Goal: Check status: Check status

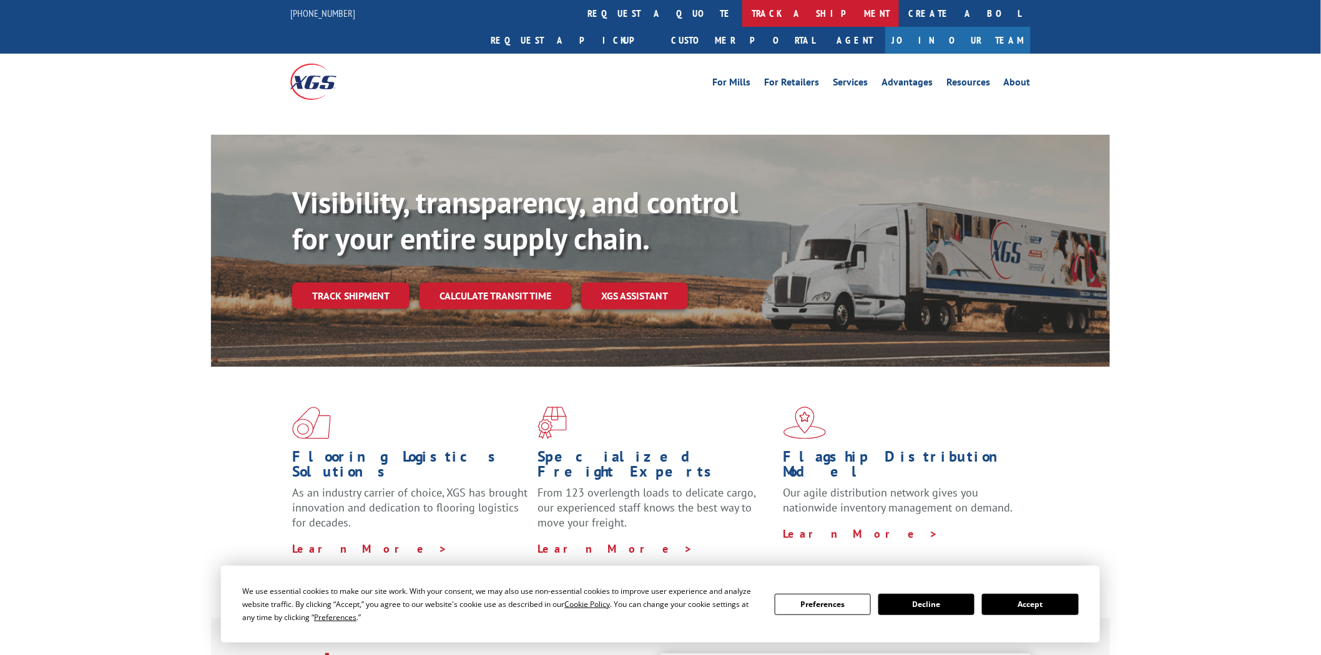
click at [742, 9] on link "track a shipment" at bounding box center [820, 13] width 157 height 27
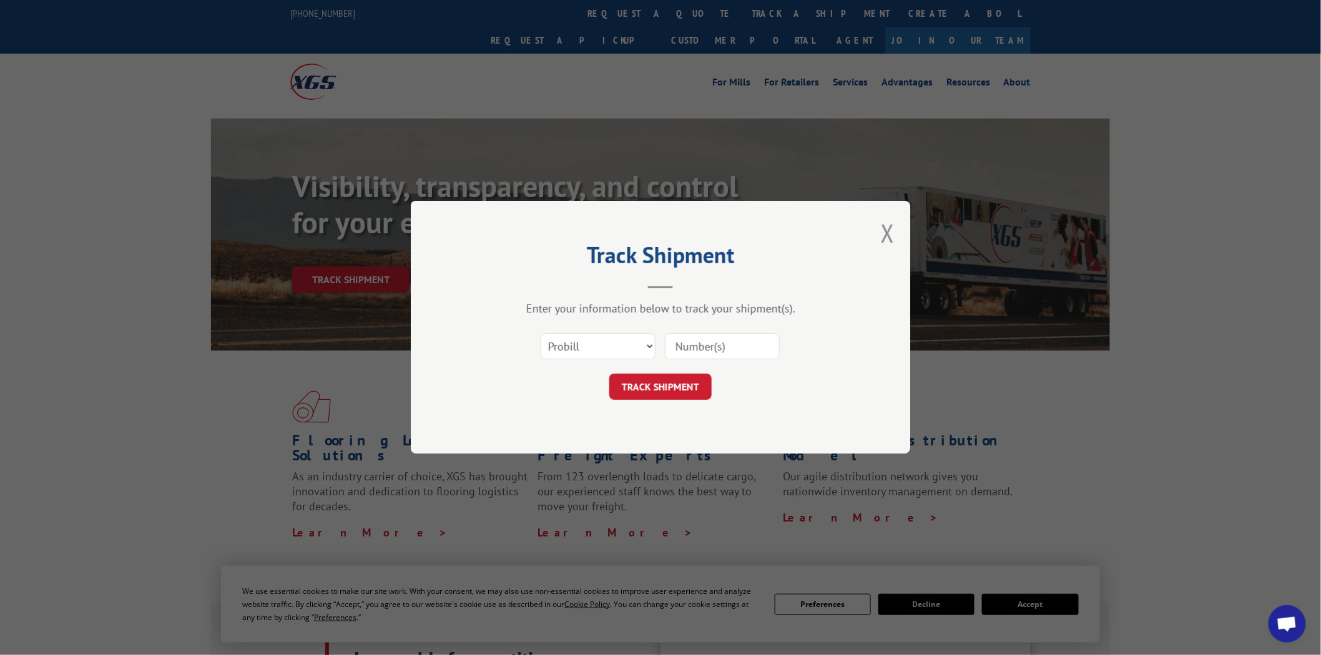
click at [649, 344] on select "Select category... Probill BOL PO" at bounding box center [598, 347] width 115 height 26
select select "po"
click at [541, 334] on select "Select category... Probill BOL PO" at bounding box center [598, 347] width 115 height 26
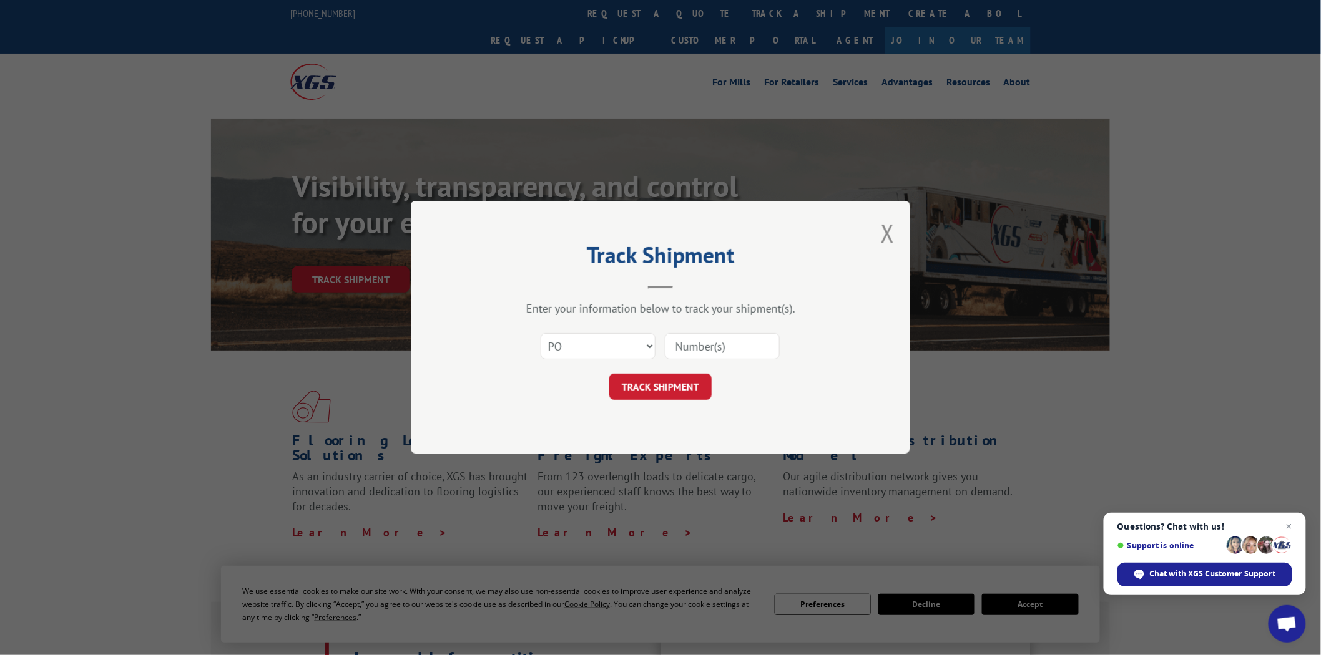
click at [700, 348] on input at bounding box center [722, 347] width 115 height 26
type input "04510430"
click at [609, 374] on button "TRACK SHIPMENT" at bounding box center [660, 387] width 102 height 26
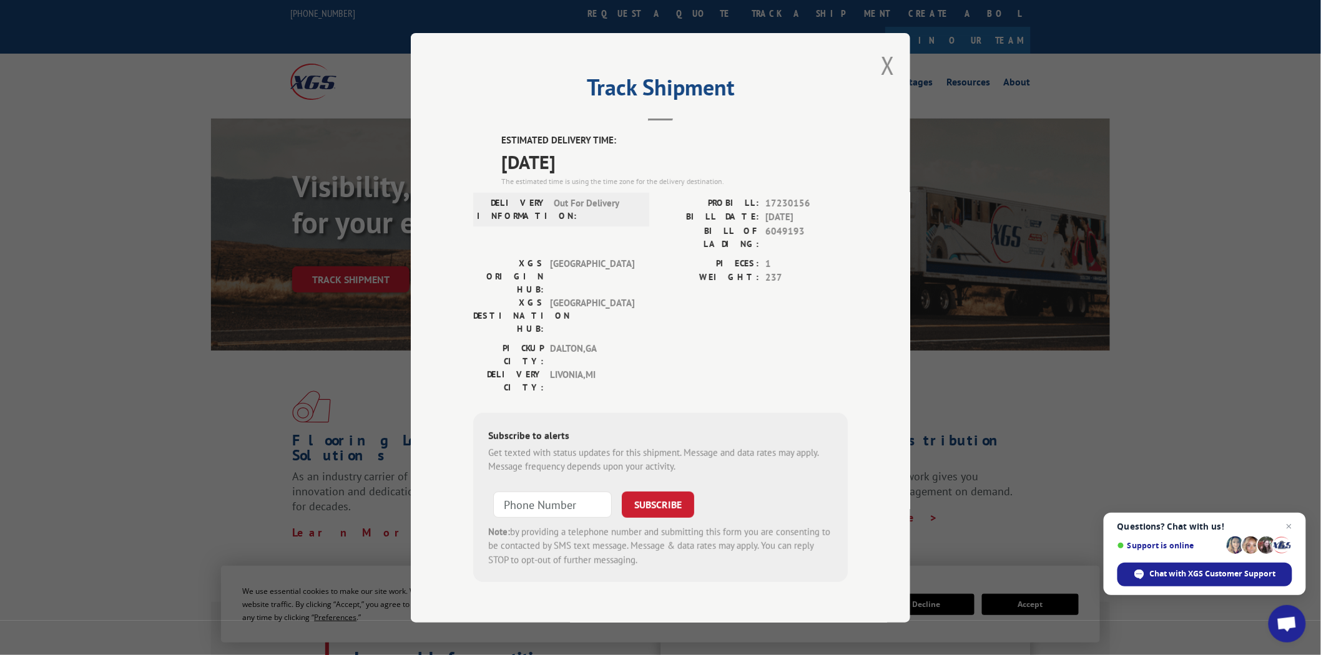
click at [501, 152] on div "ESTIMATED DELIVERY TIME: [DATE] The estimated time is using the time zone for t…" at bounding box center [660, 358] width 374 height 449
drag, startPoint x: 501, startPoint y: 152, endPoint x: 610, endPoint y: 179, distance: 113.2
click at [610, 179] on div "ESTIMATED DELIVERY TIME: [DATE] The estimated time is using the time zone for t…" at bounding box center [660, 358] width 374 height 449
copy div "ESTIMATED DELIVERY TIME: [DATE]"
click at [885, 82] on button "Close modal" at bounding box center [888, 65] width 14 height 33
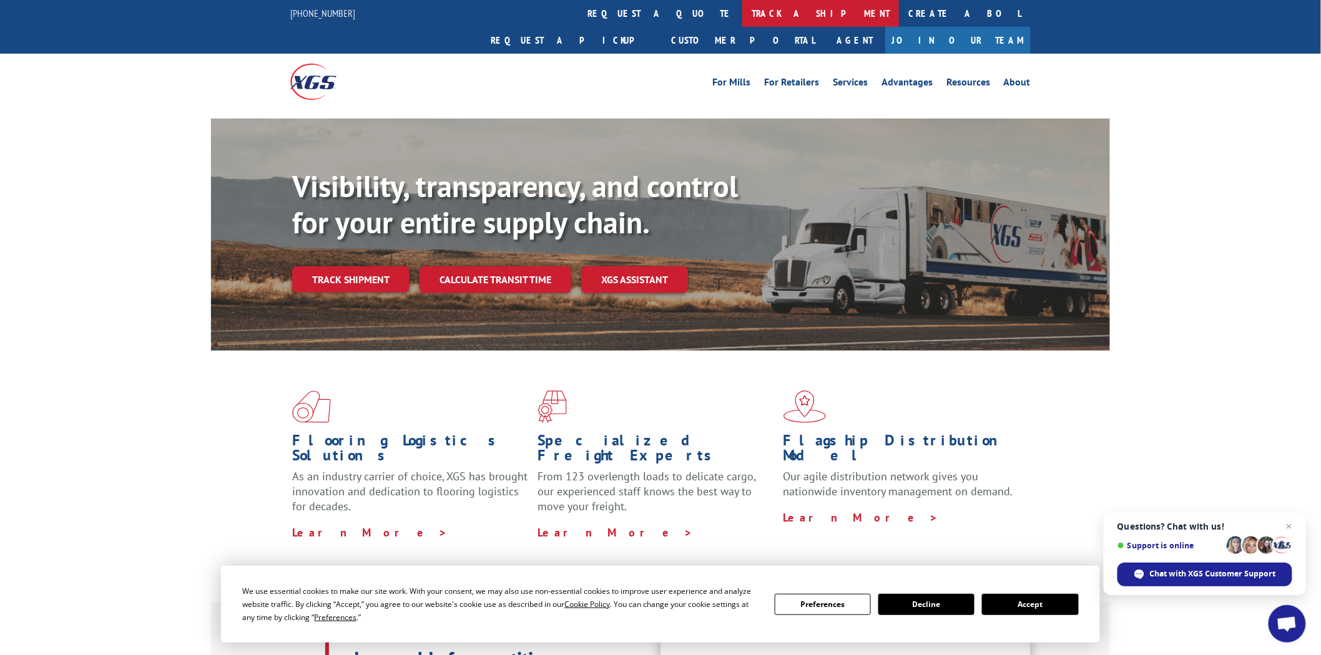
click at [742, 11] on link "track a shipment" at bounding box center [820, 13] width 157 height 27
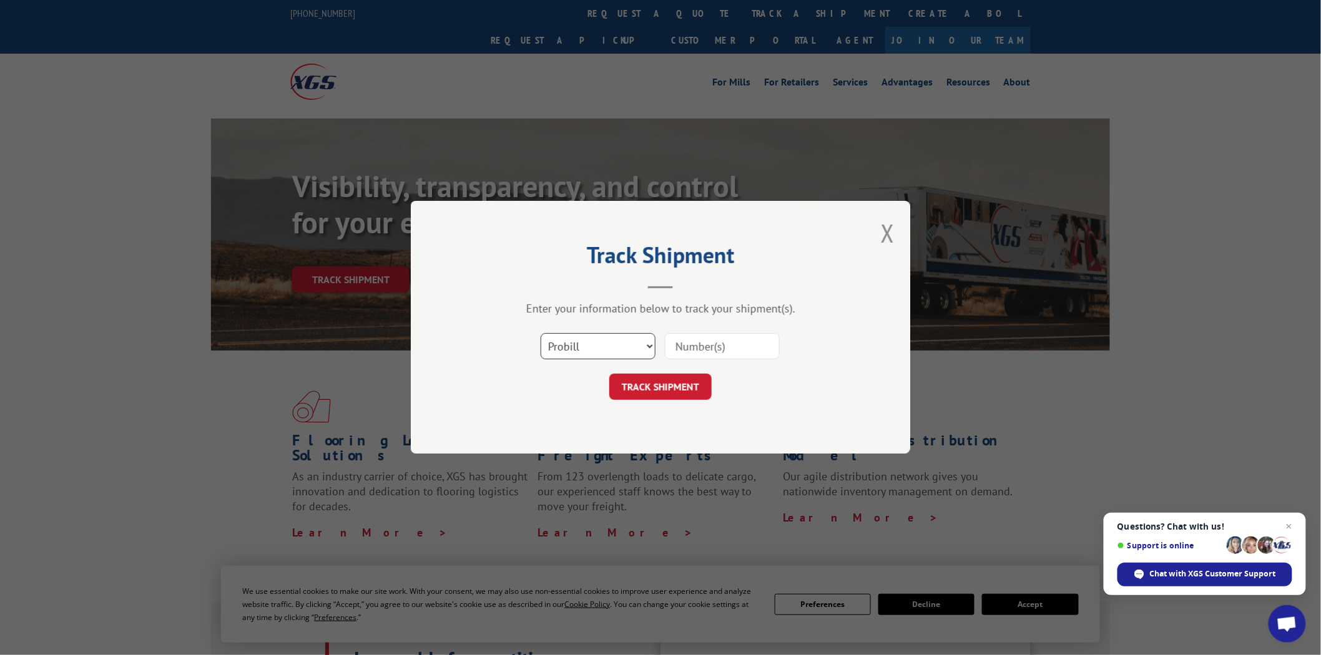
click at [647, 346] on select "Select category... Probill BOL PO" at bounding box center [598, 347] width 115 height 26
select select "po"
click at [541, 334] on select "Select category... Probill BOL PO" at bounding box center [598, 347] width 115 height 26
click at [763, 345] on input at bounding box center [722, 347] width 115 height 26
type input "04510369"
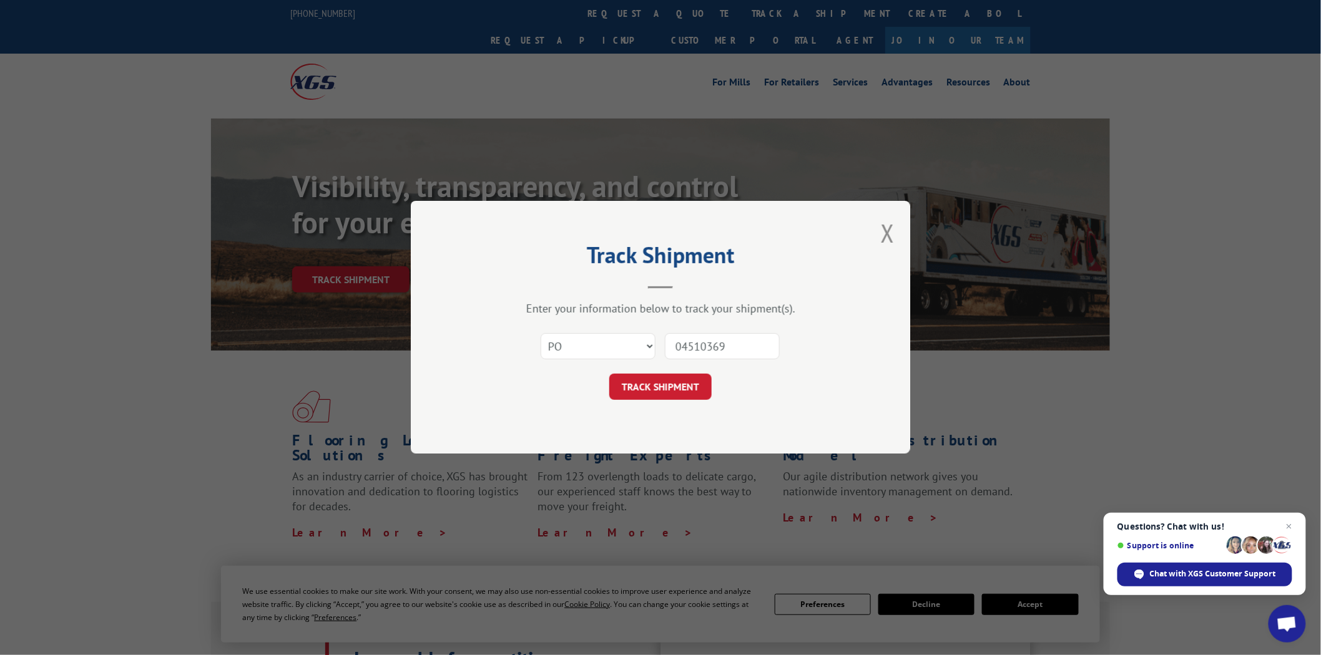
click button "TRACK SHIPMENT" at bounding box center [660, 387] width 102 height 26
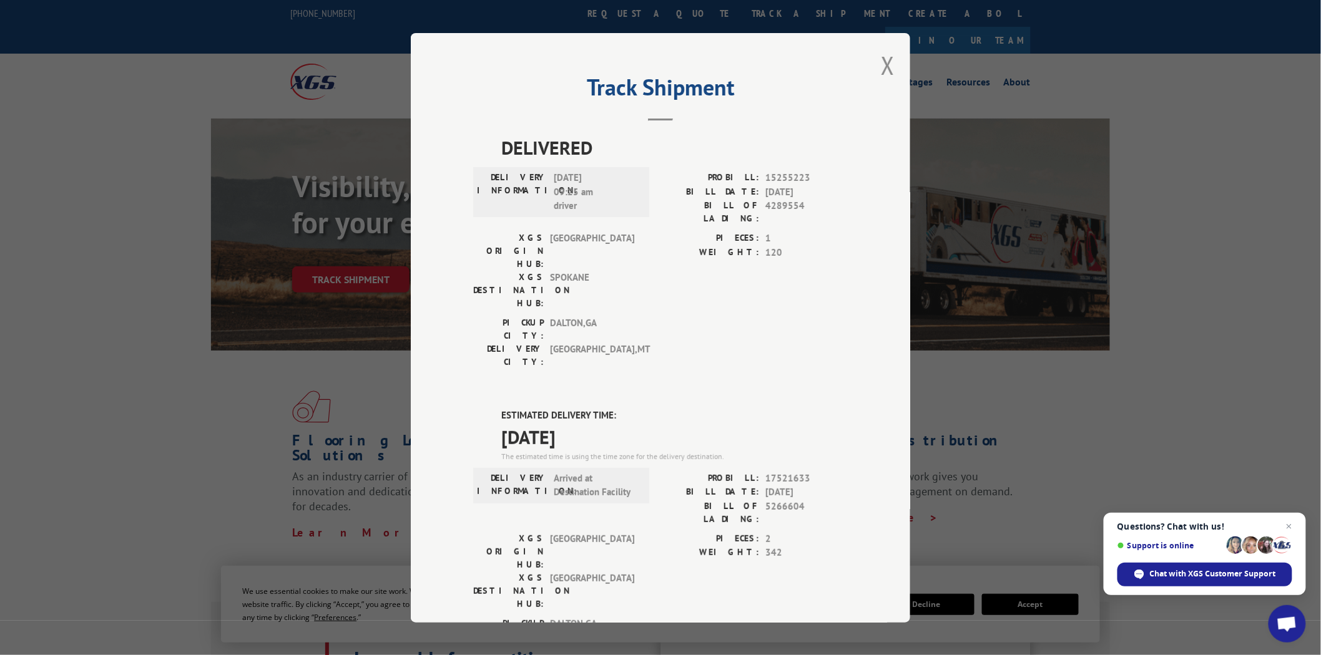
drag, startPoint x: 493, startPoint y: 338, endPoint x: 601, endPoint y: 369, distance: 112.4
click at [600, 409] on div "ESTIMATED DELIVERY TIME: [DATE] The estimated time is using the time zone for t…" at bounding box center [660, 633] width 374 height 449
copy div "ESTIMATED DELIVERY TIME: [DATE]"
click at [881, 67] on button "Close modal" at bounding box center [888, 65] width 14 height 33
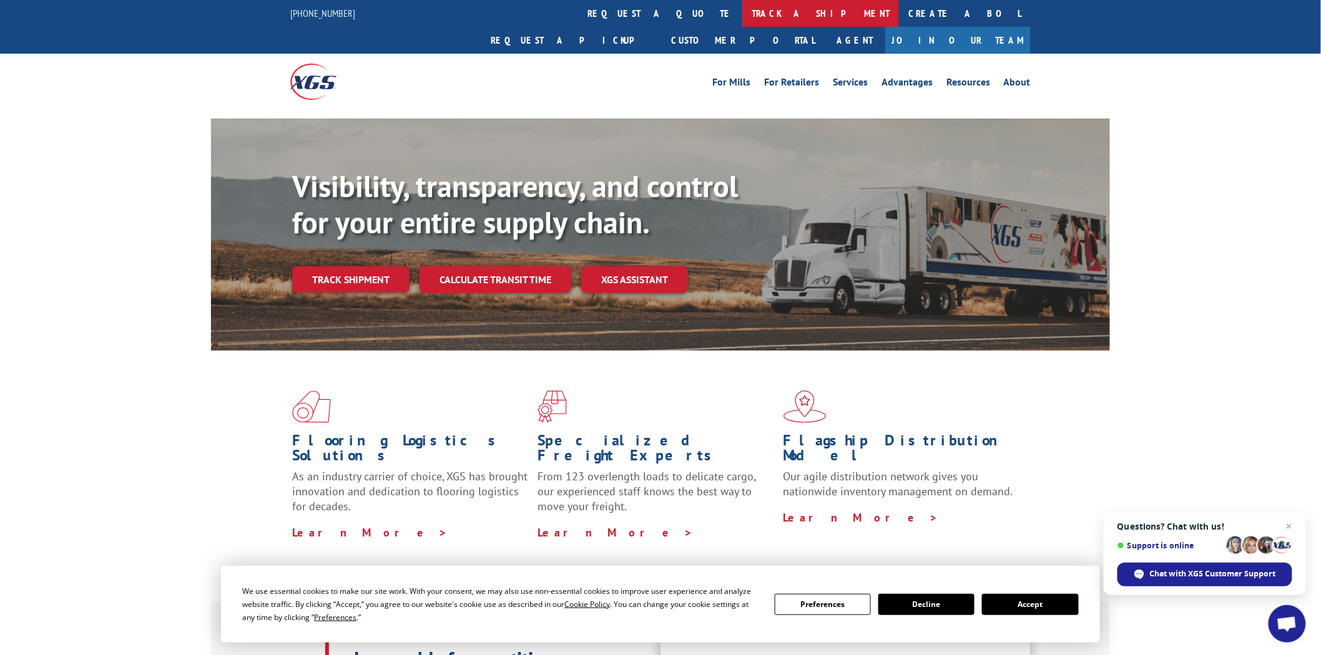
click at [742, 13] on link "track a shipment" at bounding box center [820, 13] width 157 height 27
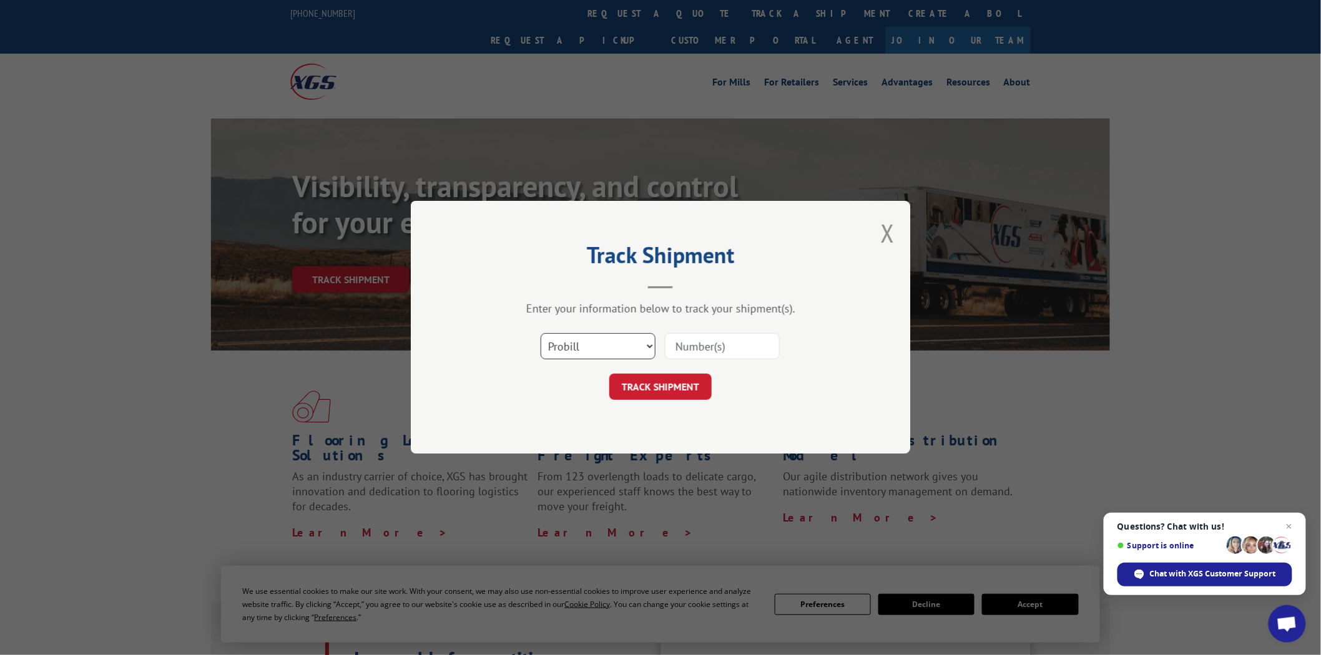
click at [647, 346] on select "Select category... Probill BOL PO" at bounding box center [598, 347] width 115 height 26
select select "po"
click at [541, 334] on select "Select category... Probill BOL PO" at bounding box center [598, 347] width 115 height 26
click at [716, 347] on input at bounding box center [722, 347] width 115 height 26
type input "04510439"
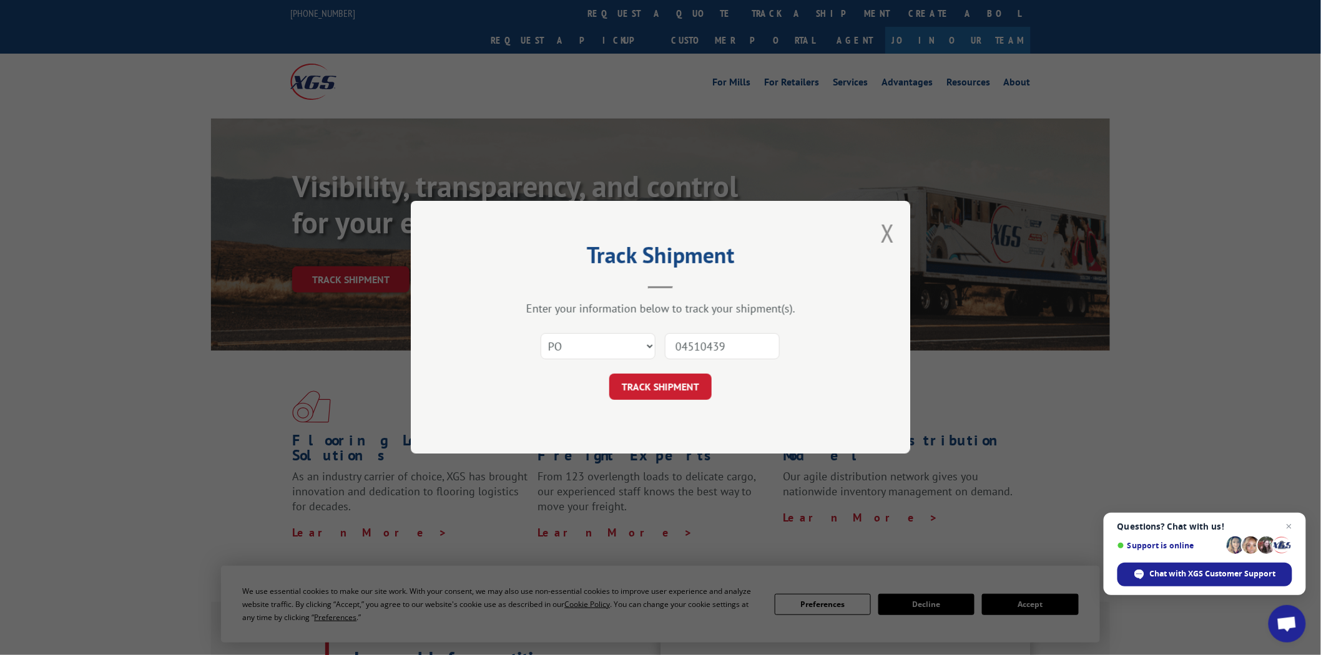
click at [609, 374] on button "TRACK SHIPMENT" at bounding box center [660, 387] width 102 height 26
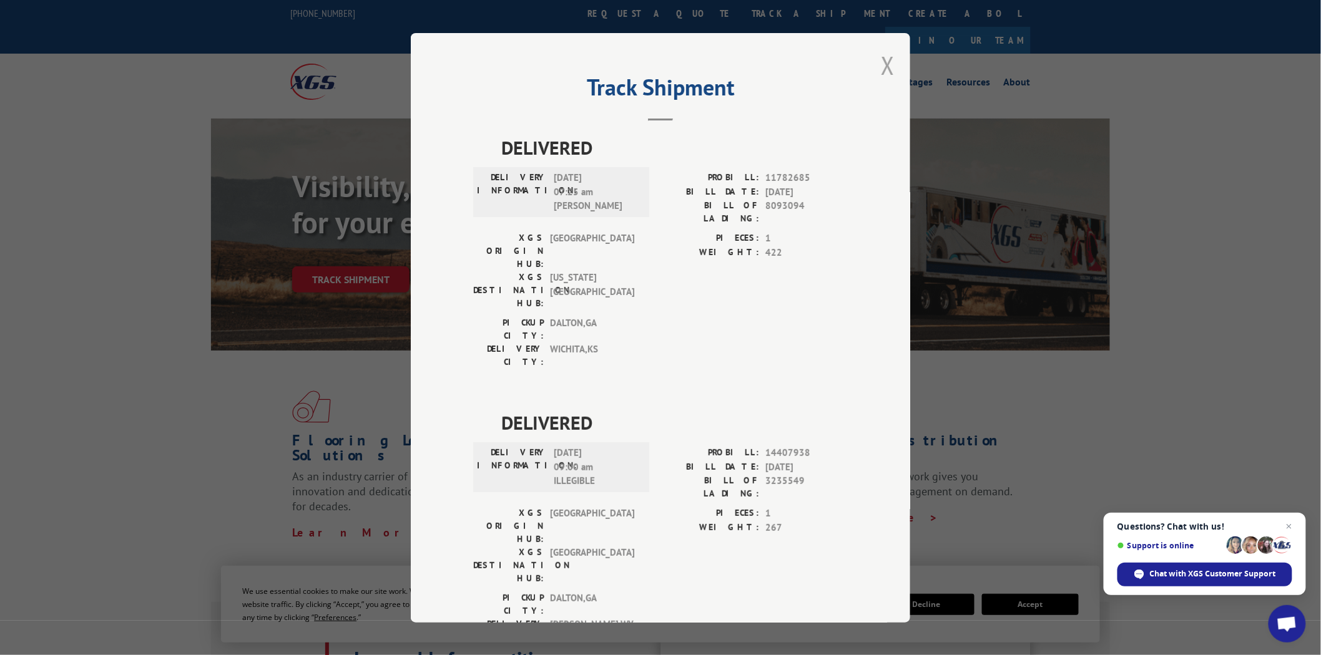
click at [887, 79] on button "Close modal" at bounding box center [888, 65] width 14 height 33
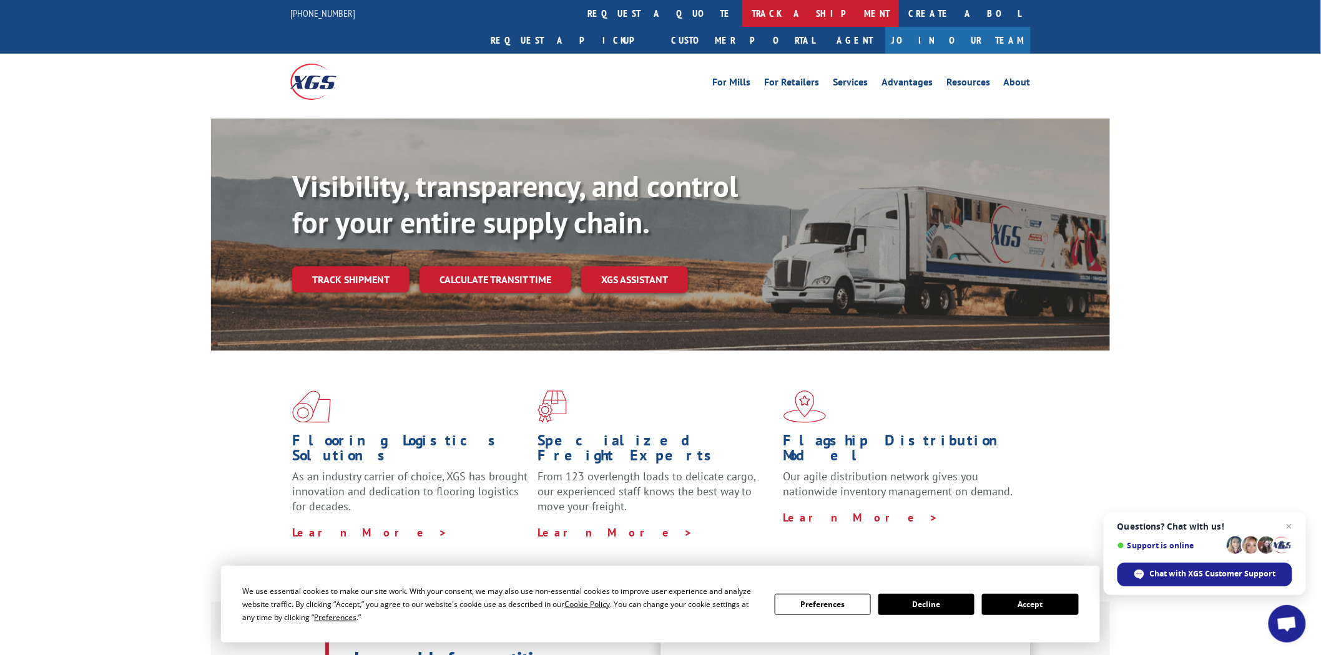
click at [742, 11] on link "track a shipment" at bounding box center [820, 13] width 157 height 27
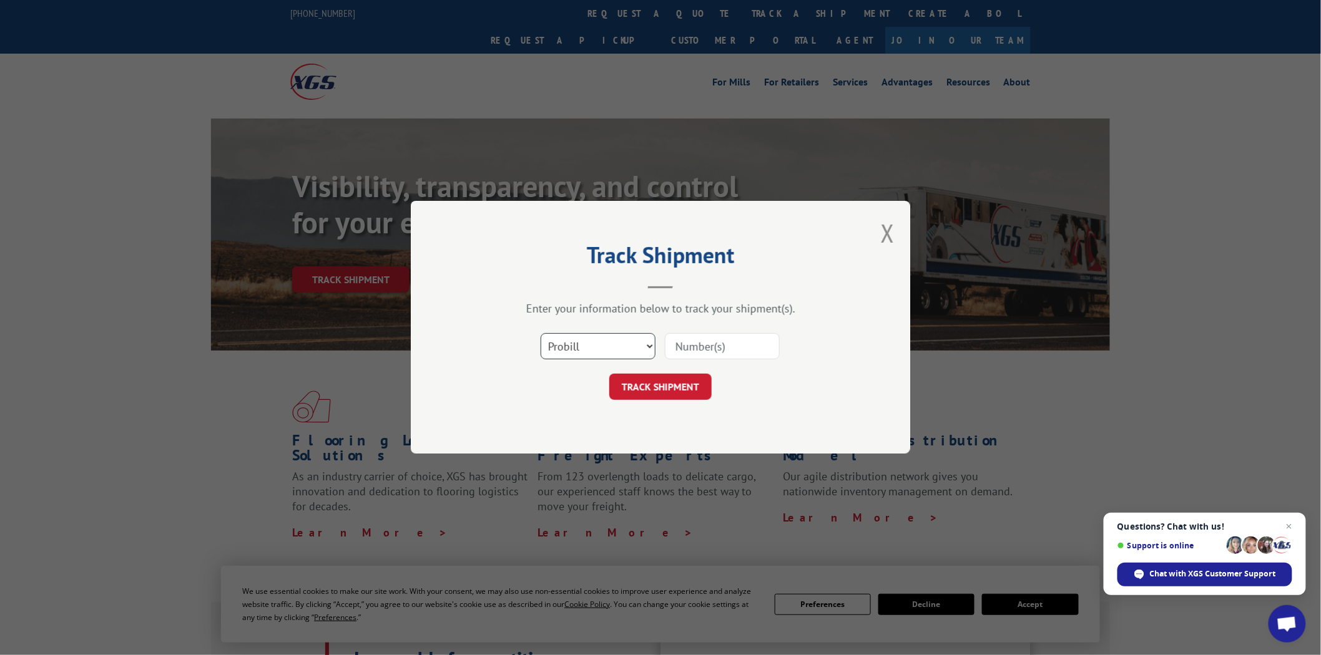
click at [647, 345] on select "Select category... Probill BOL PO" at bounding box center [598, 347] width 115 height 26
select select "po"
click at [541, 334] on select "Select category... Probill BOL PO" at bounding box center [598, 347] width 115 height 26
click at [712, 346] on input at bounding box center [722, 347] width 115 height 26
type input "04510472"
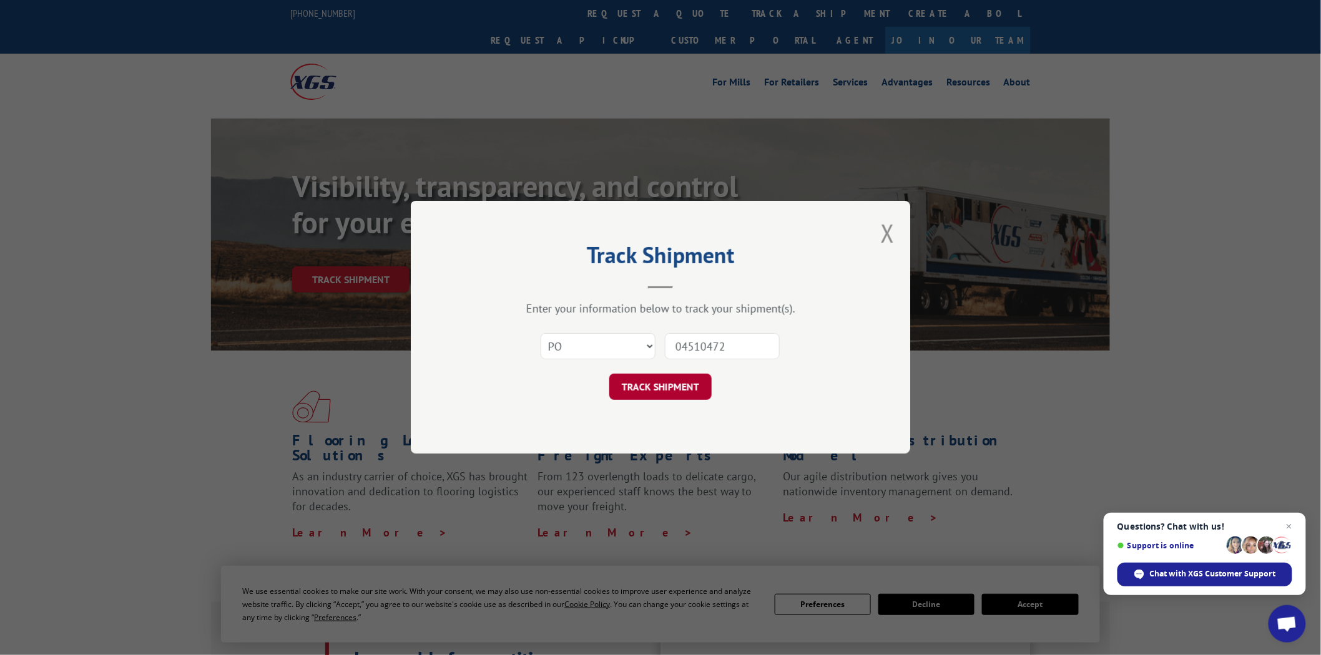
click button "TRACK SHIPMENT" at bounding box center [660, 387] width 102 height 26
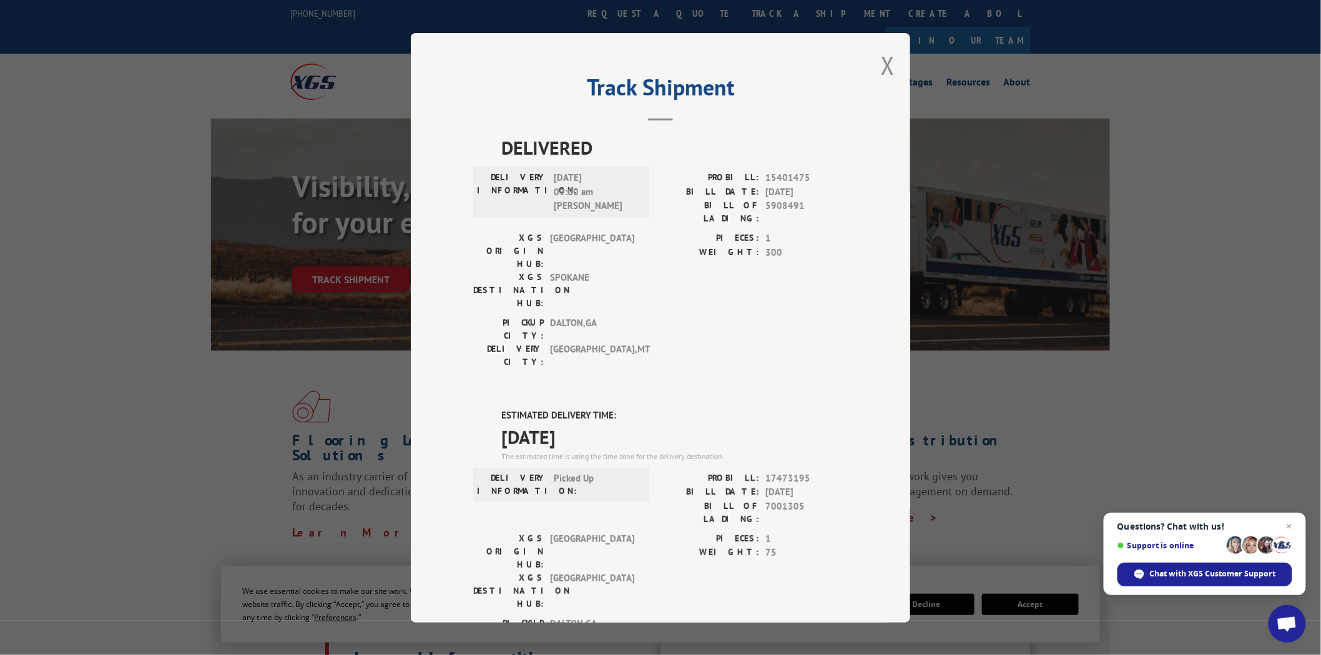
drag, startPoint x: 489, startPoint y: 335, endPoint x: 606, endPoint y: 356, distance: 118.6
click at [606, 356] on div "DELIVERED DELIVERY INFORMATION: [DATE] 09:00 am [PERSON_NAME]: 15401475 BILL DA…" at bounding box center [660, 513] width 374 height 758
copy div "ESTIMATED DELIVERY TIME: [DATE]"
click at [881, 66] on button "Close modal" at bounding box center [888, 65] width 14 height 33
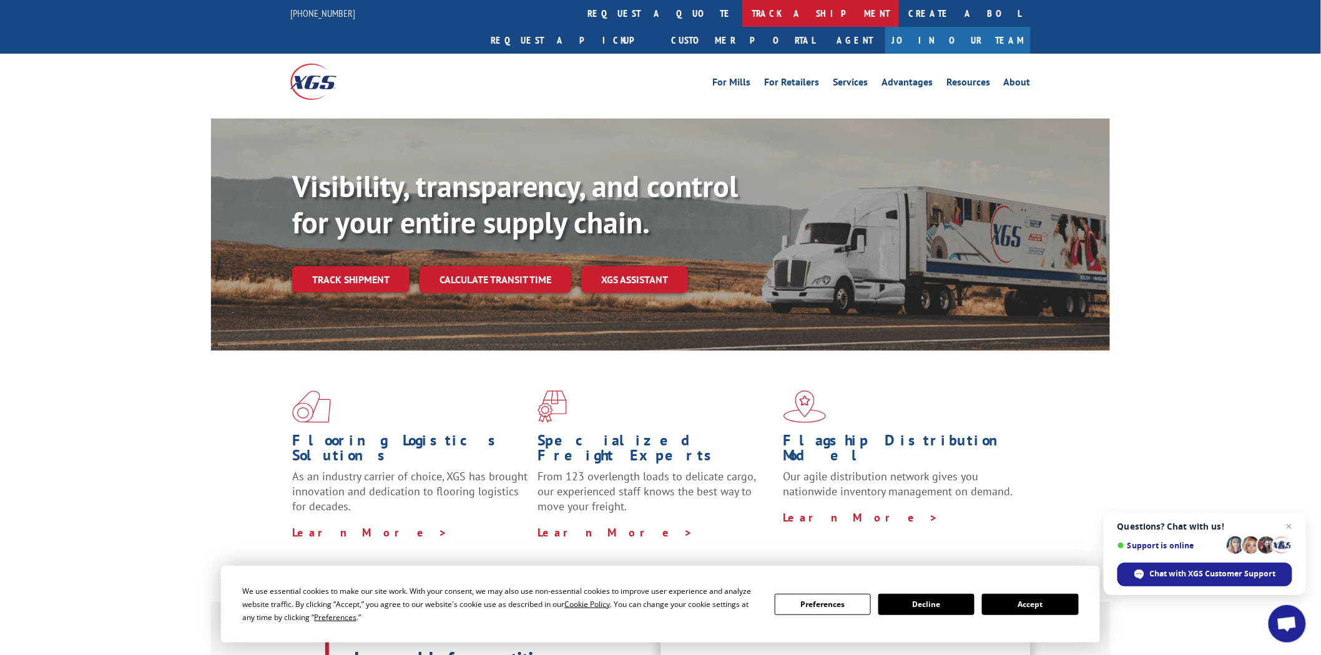
click at [742, 13] on link "track a shipment" at bounding box center [820, 13] width 157 height 27
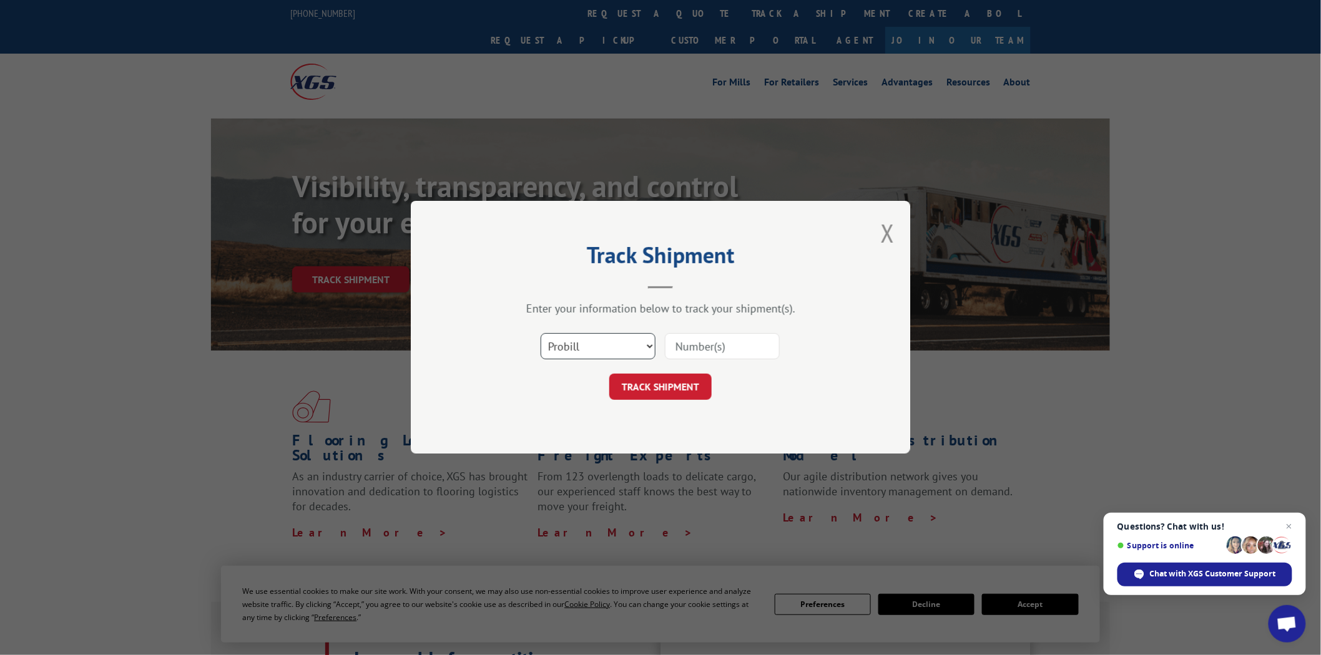
click at [647, 346] on select "Select category... Probill BOL PO" at bounding box center [598, 347] width 115 height 26
select select "bol"
click at [541, 334] on select "Select category... Probill BOL PO" at bounding box center [598, 347] width 115 height 26
click at [728, 350] on input at bounding box center [722, 347] width 115 height 26
type input "04510439"
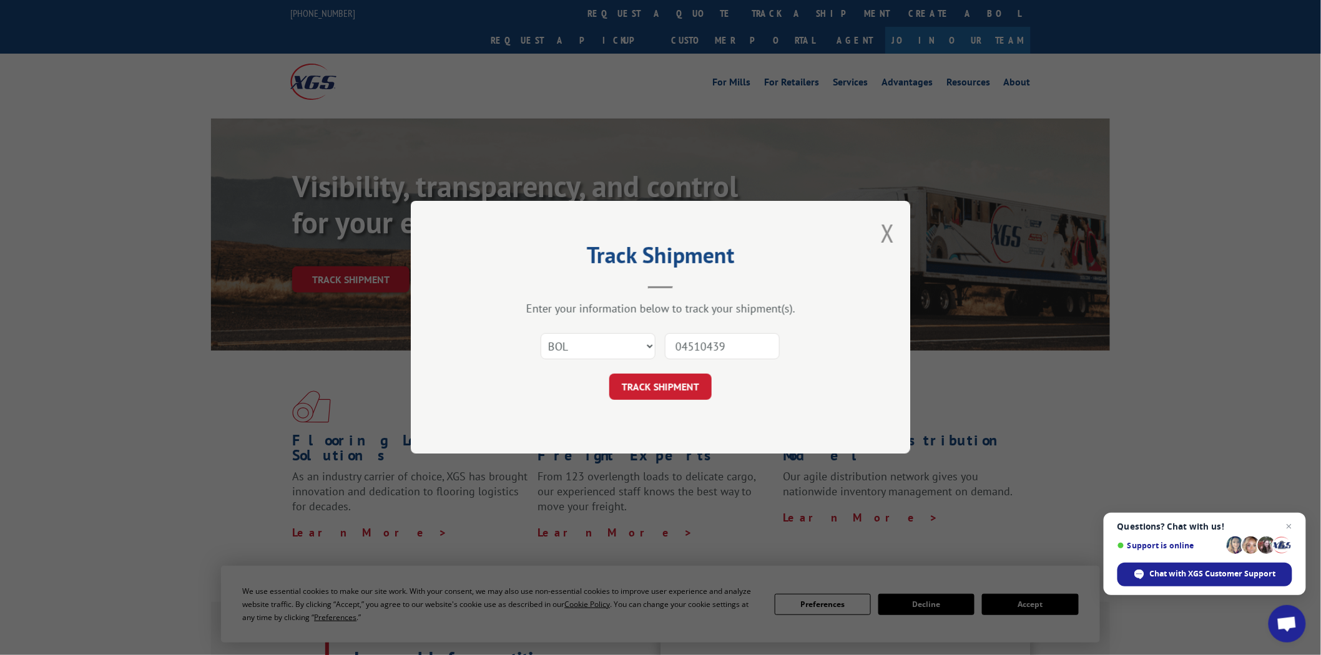
click button "TRACK SHIPMENT" at bounding box center [660, 387] width 102 height 26
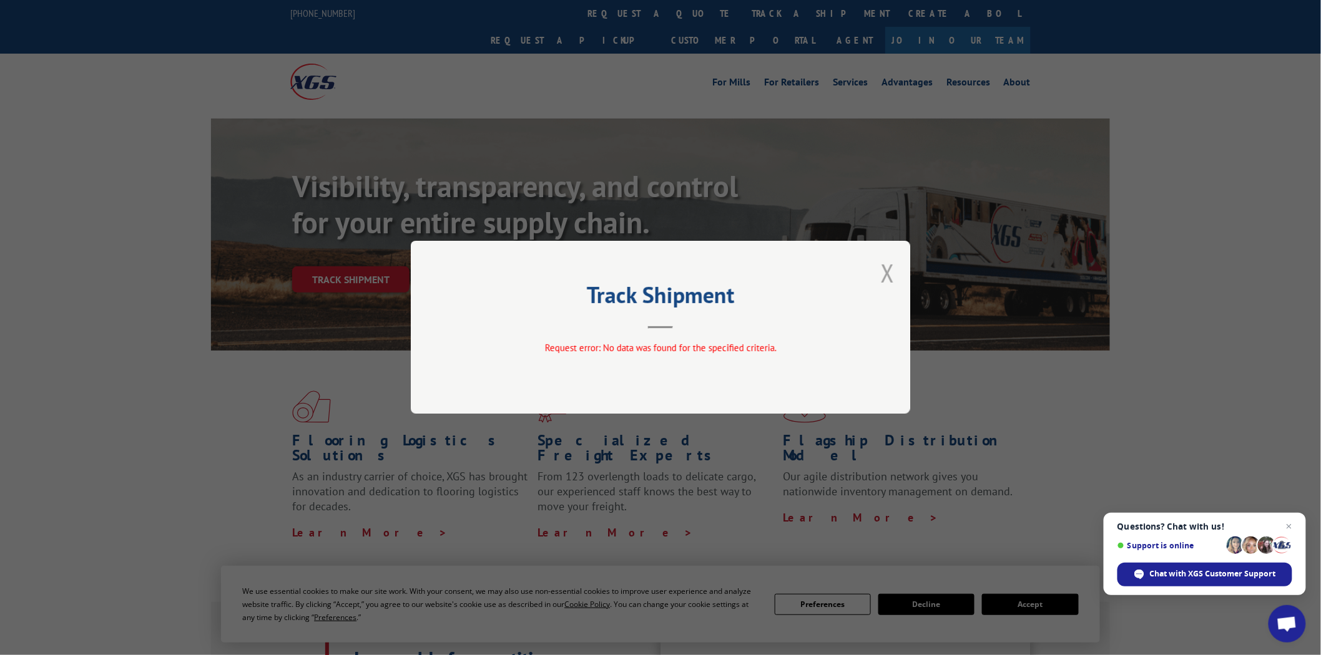
click at [891, 273] on button "Close modal" at bounding box center [888, 273] width 14 height 33
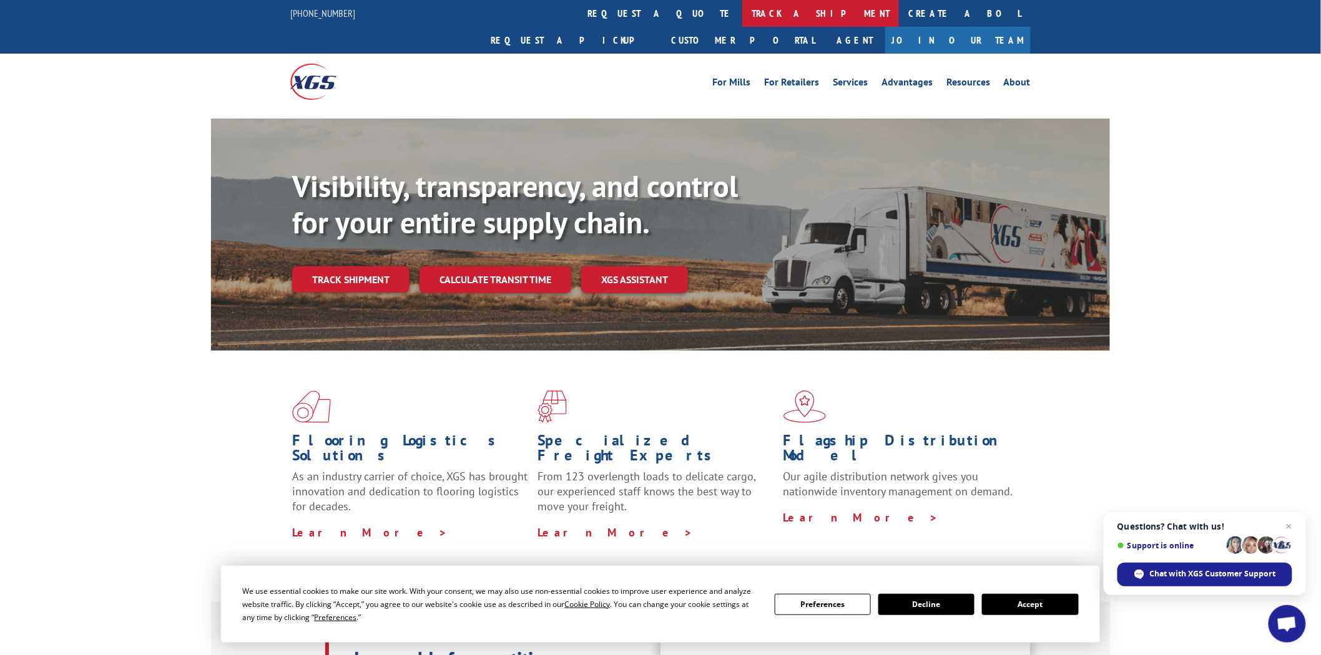
click at [742, 11] on link "track a shipment" at bounding box center [820, 13] width 157 height 27
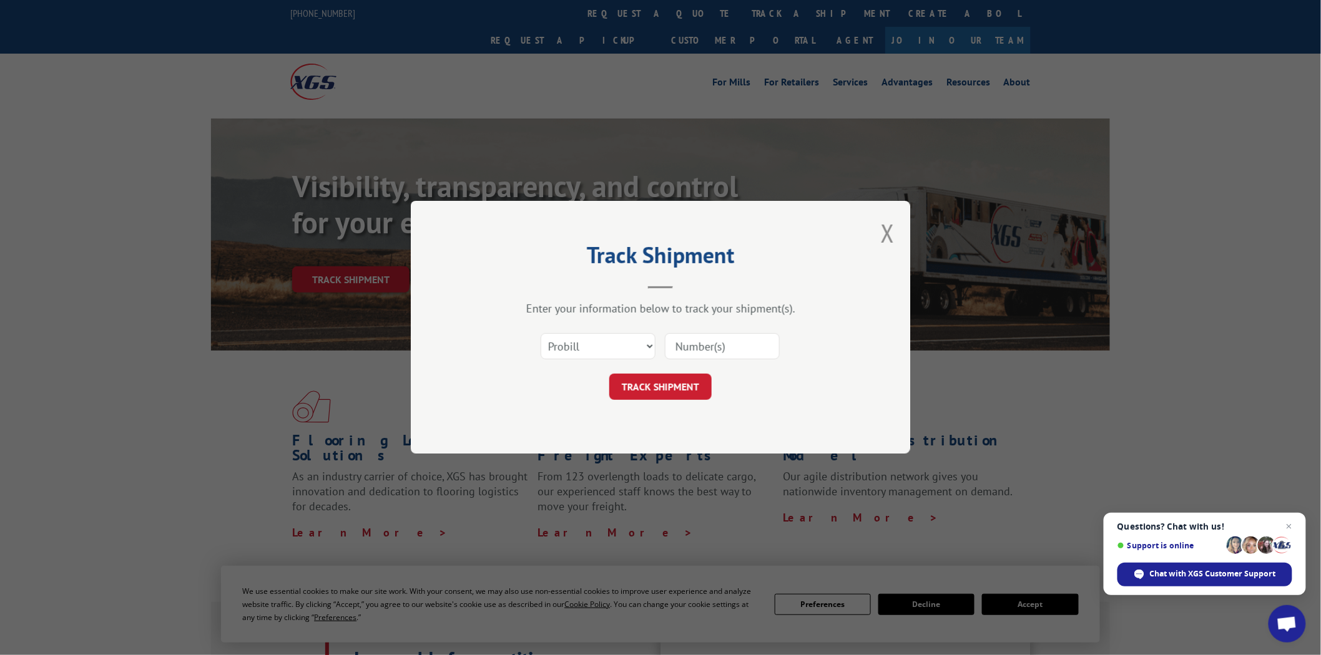
paste input "ESTIMATED DELIVERY TIME: [DATE]"
type input "ESTIMATED DELIVERY TIME: [DATE]"
drag, startPoint x: 774, startPoint y: 344, endPoint x: 502, endPoint y: 345, distance: 272.1
click at [511, 338] on div "Select category... Probill BOL PO ESTIMATED DELIVERY TIME: [DATE]" at bounding box center [660, 346] width 374 height 41
paste input "17230507"
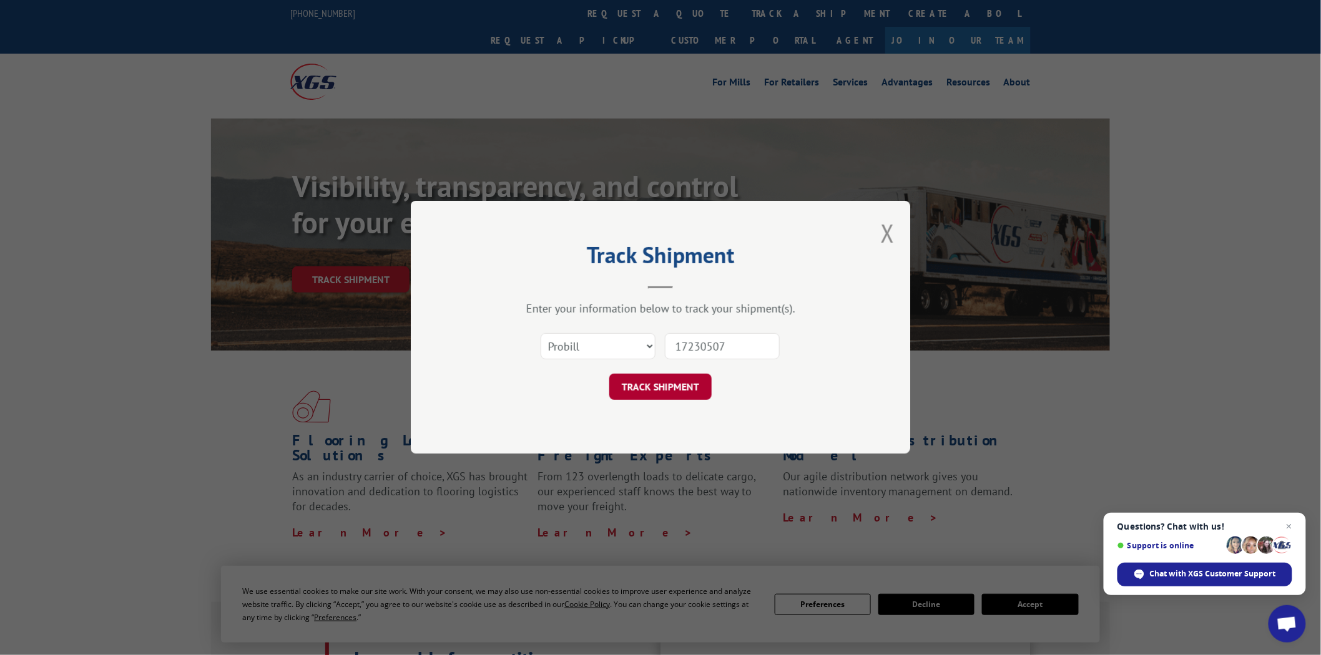
type input "17230507"
click at [674, 386] on button "TRACK SHIPMENT" at bounding box center [660, 387] width 102 height 26
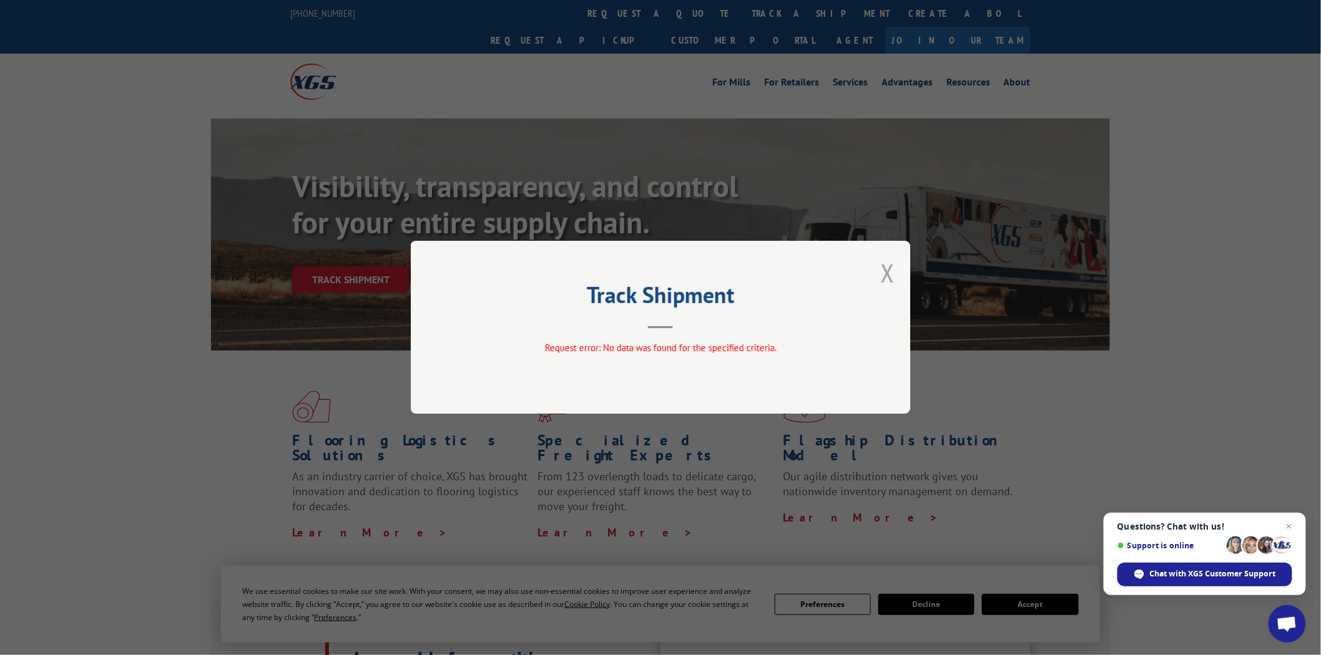
drag, startPoint x: 884, startPoint y: 276, endPoint x: 882, endPoint y: 263, distance: 13.9
click at [884, 276] on button "Close modal" at bounding box center [888, 273] width 14 height 33
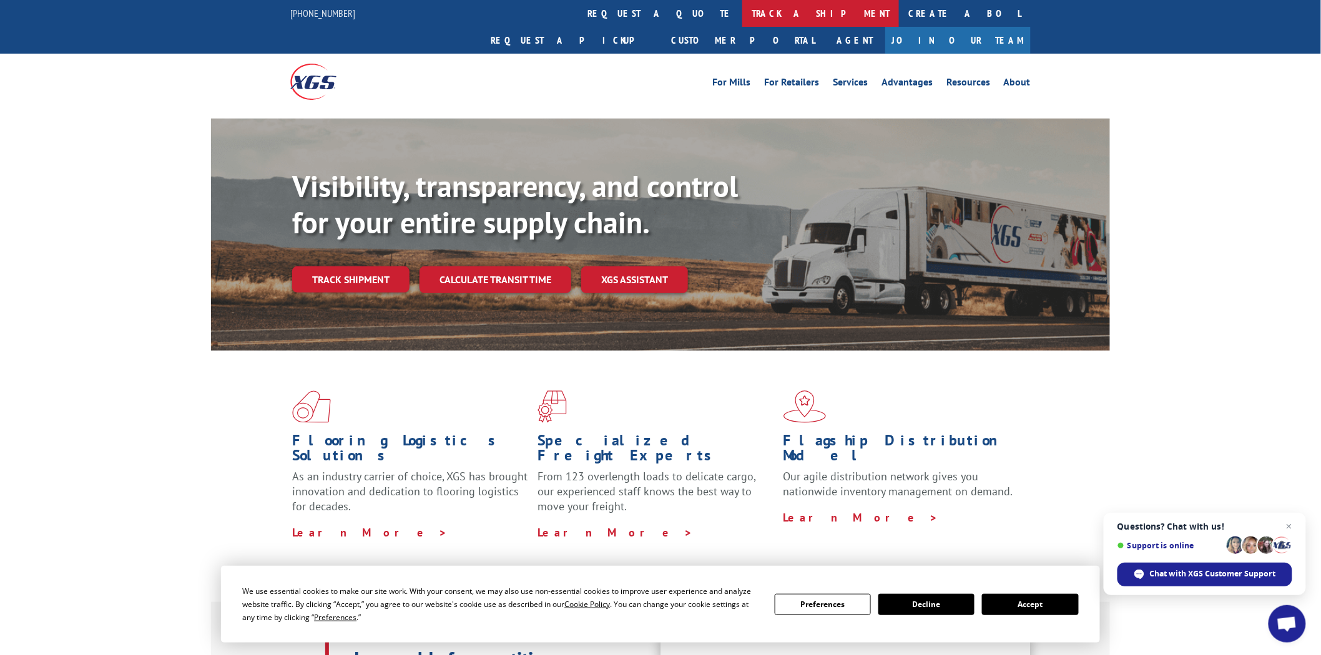
click at [742, 7] on link "track a shipment" at bounding box center [820, 13] width 157 height 27
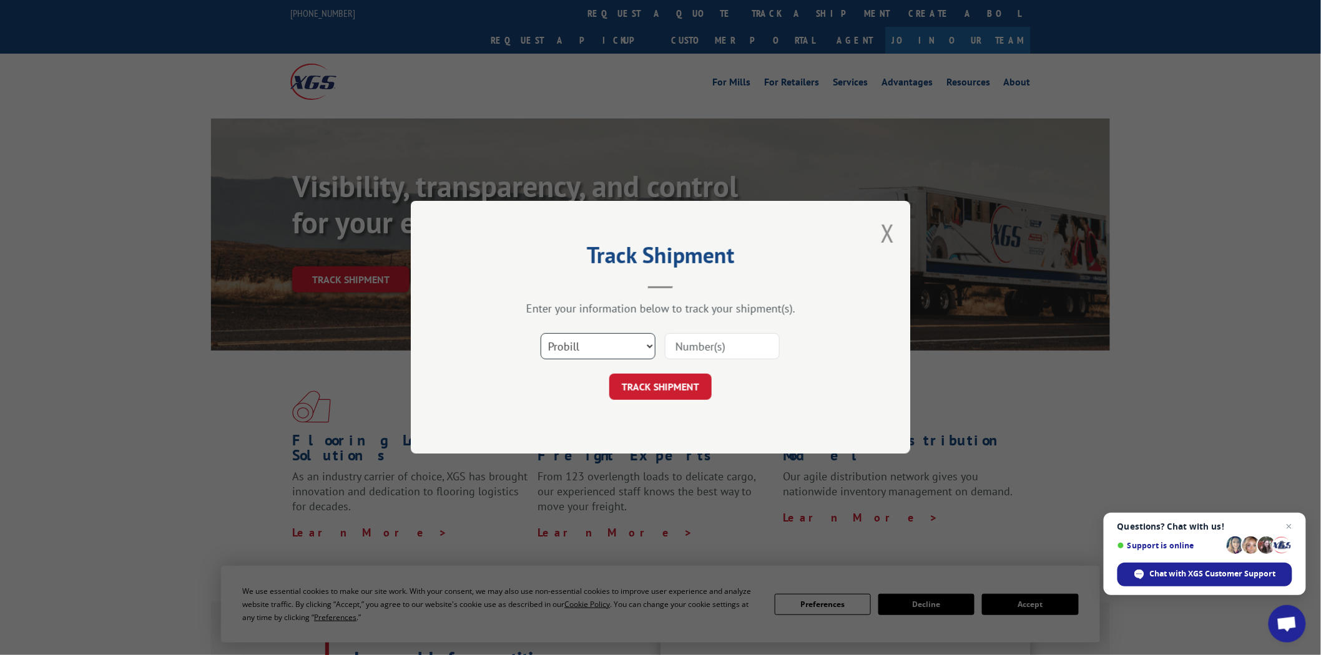
click at [652, 346] on select "Select category... Probill BOL PO" at bounding box center [598, 347] width 115 height 26
select select "bol"
click at [541, 334] on select "Select category... Probill BOL PO" at bounding box center [598, 347] width 115 height 26
paste input "6973675"
type input "6973675"
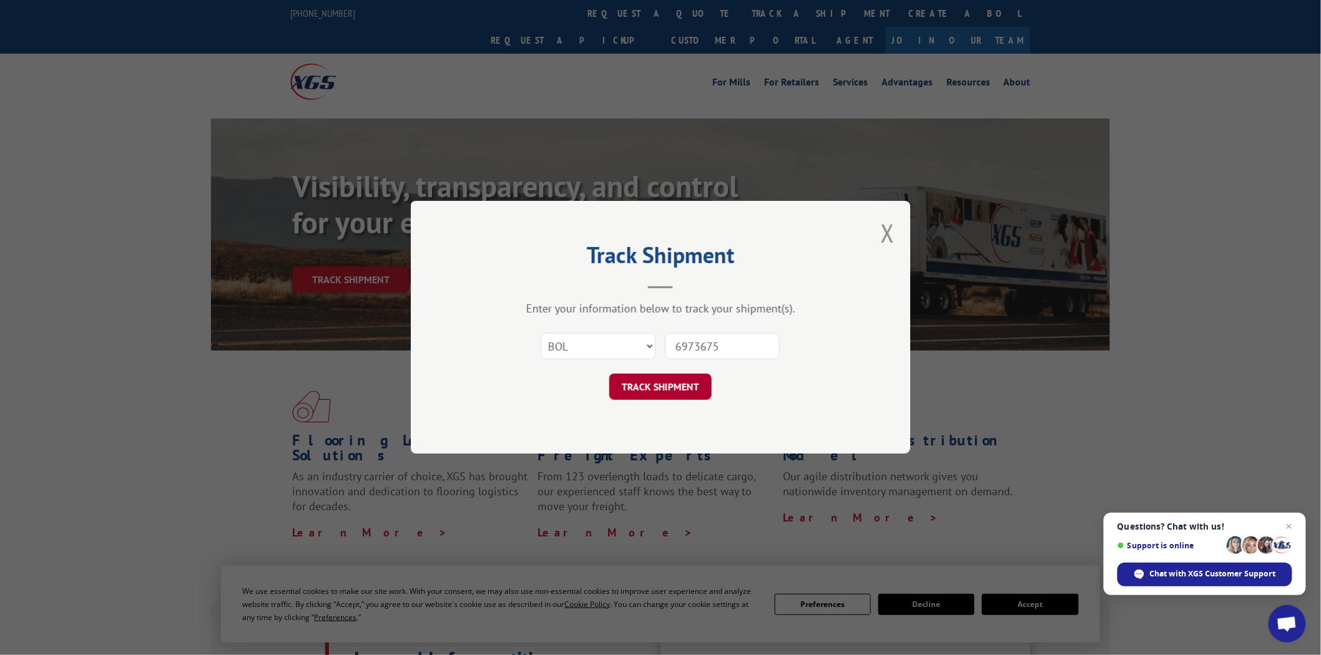
click at [679, 390] on button "TRACK SHIPMENT" at bounding box center [660, 387] width 102 height 26
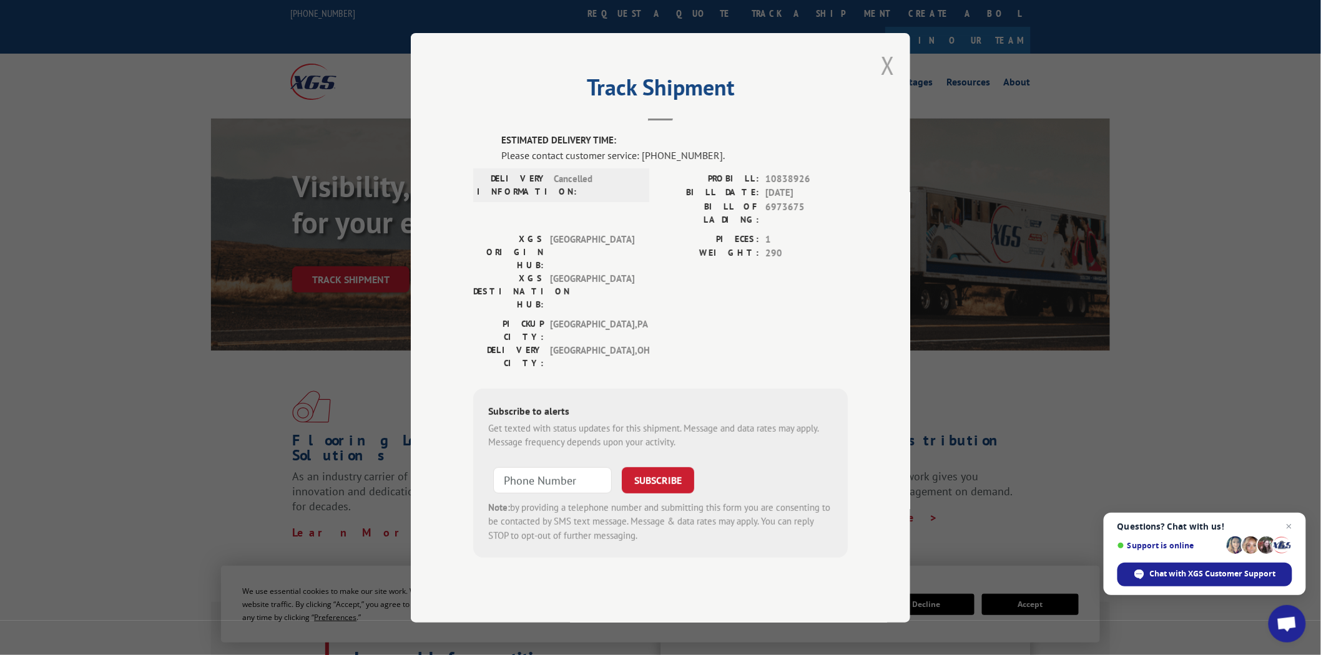
click at [889, 82] on button "Close modal" at bounding box center [888, 65] width 14 height 33
